Goal: Task Accomplishment & Management: Use online tool/utility

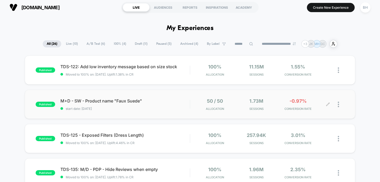
click at [339, 108] on div at bounding box center [341, 104] width 7 height 12
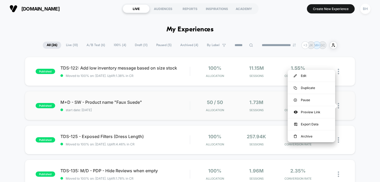
scroll to position [0, 0]
click at [306, 88] on div "Duplicate" at bounding box center [312, 88] width 48 height 12
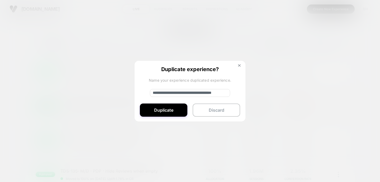
scroll to position [0, 23]
drag, startPoint x: 152, startPoint y: 94, endPoint x: 245, endPoint y: 90, distance: 93.0
click at [244, 94] on div "**********" at bounding box center [190, 91] width 111 height 61
click at [238, 65] on img at bounding box center [239, 65] width 3 height 3
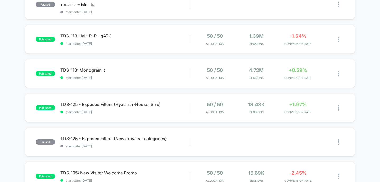
scroll to position [258, 0]
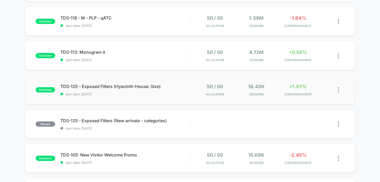
click at [114, 98] on div "published TDS-125 - Exposed Filters (Hyacinth-House: Size) start date: [DATE] 5…" at bounding box center [190, 90] width 331 height 29
